Goal: Task Accomplishment & Management: Complete application form

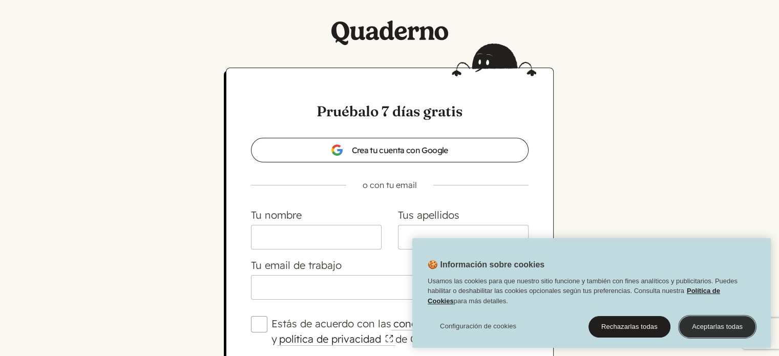
click at [722, 331] on button "Aceptarlas todas" at bounding box center [717, 327] width 76 height 22
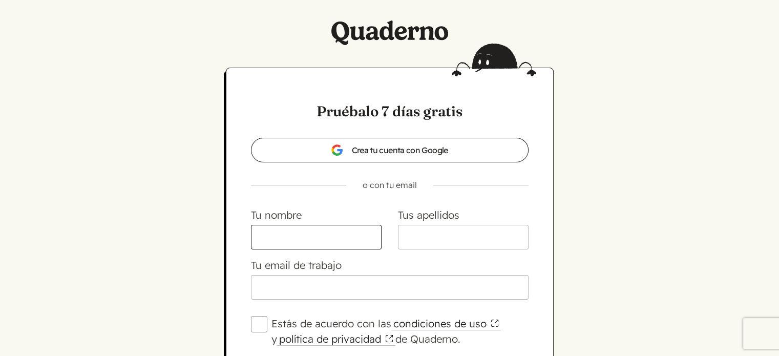
click at [299, 233] on input "Tu nombre" at bounding box center [316, 237] width 131 height 25
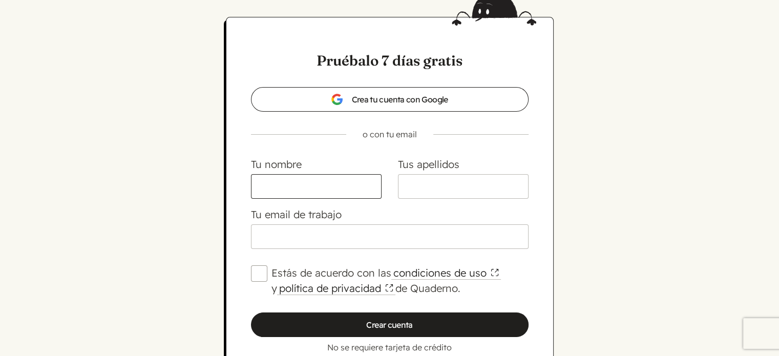
scroll to position [51, 0]
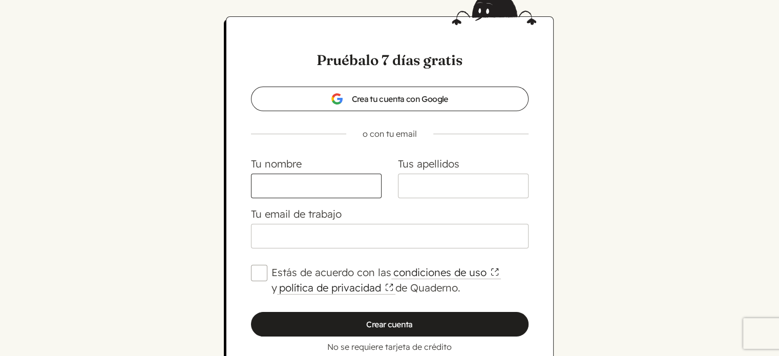
click at [345, 185] on input "Tu nombre" at bounding box center [316, 186] width 131 height 25
type input "RUT"
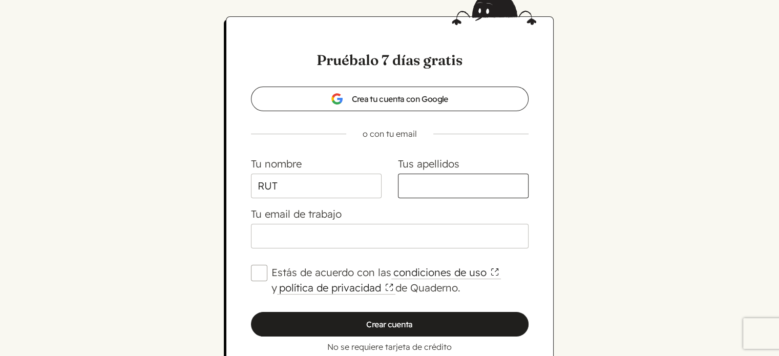
click at [416, 184] on input "Tus apellidos" at bounding box center [463, 186] width 131 height 25
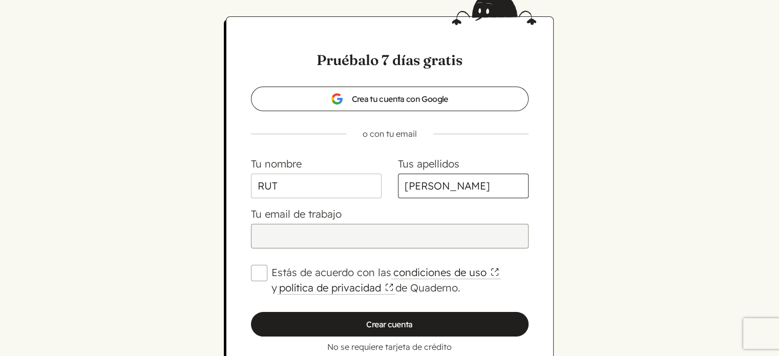
type input "[PERSON_NAME]"
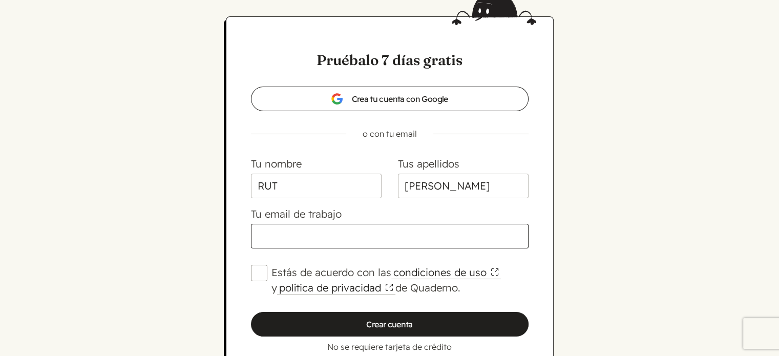
click at [387, 233] on input "Tu email de trabajo" at bounding box center [390, 236] width 278 height 25
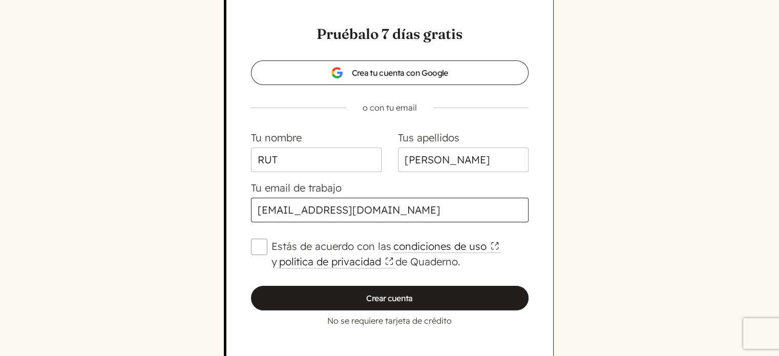
scroll to position [102, 0]
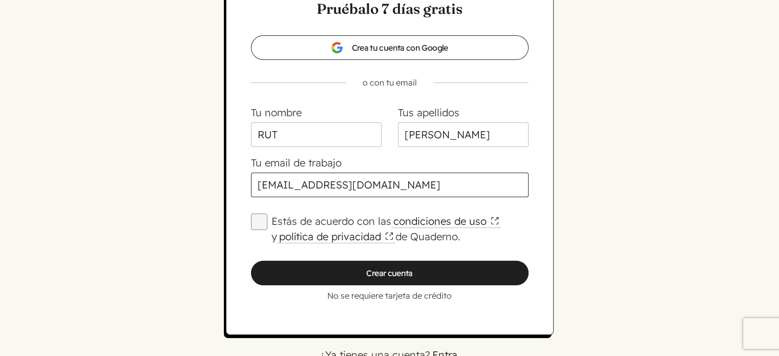
type input "[EMAIL_ADDRESS][DOMAIN_NAME]"
click at [256, 217] on input "Estás de acuerdo con las condiciones de uso y política de privacidad de Quadern…" at bounding box center [259, 222] width 16 height 16
checkbox input "true"
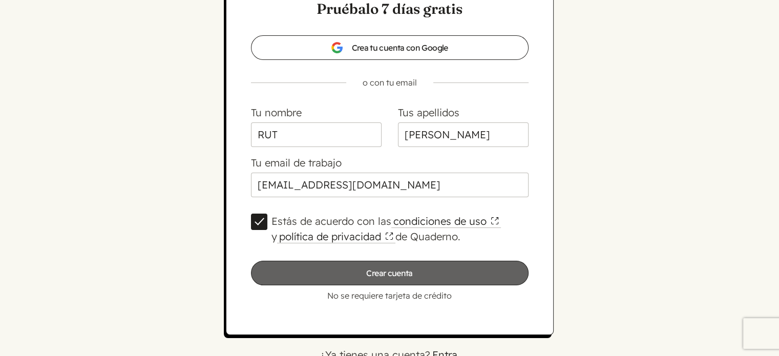
click at [350, 269] on input "Crear cuenta" at bounding box center [390, 273] width 278 height 25
type input "Por favor, espera…"
